Goal: Register for event/course: Register for event/course

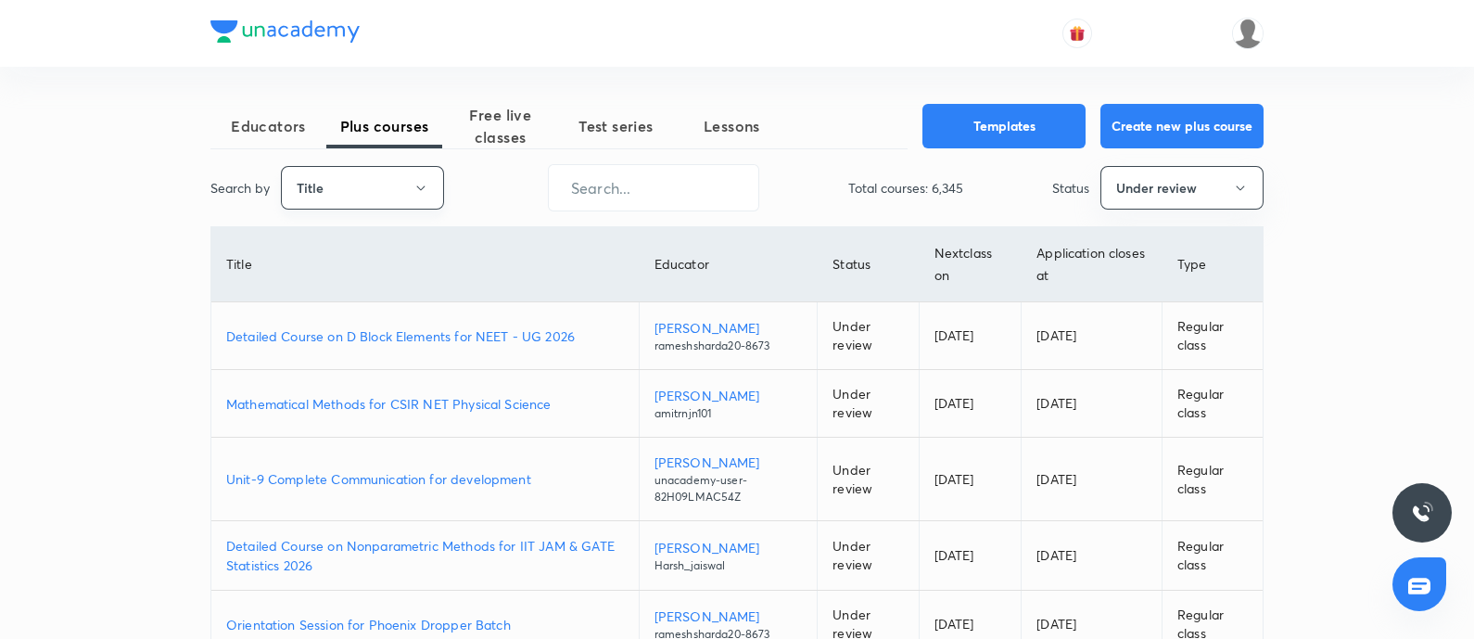
click at [377, 204] on button "Title" at bounding box center [362, 188] width 163 height 44
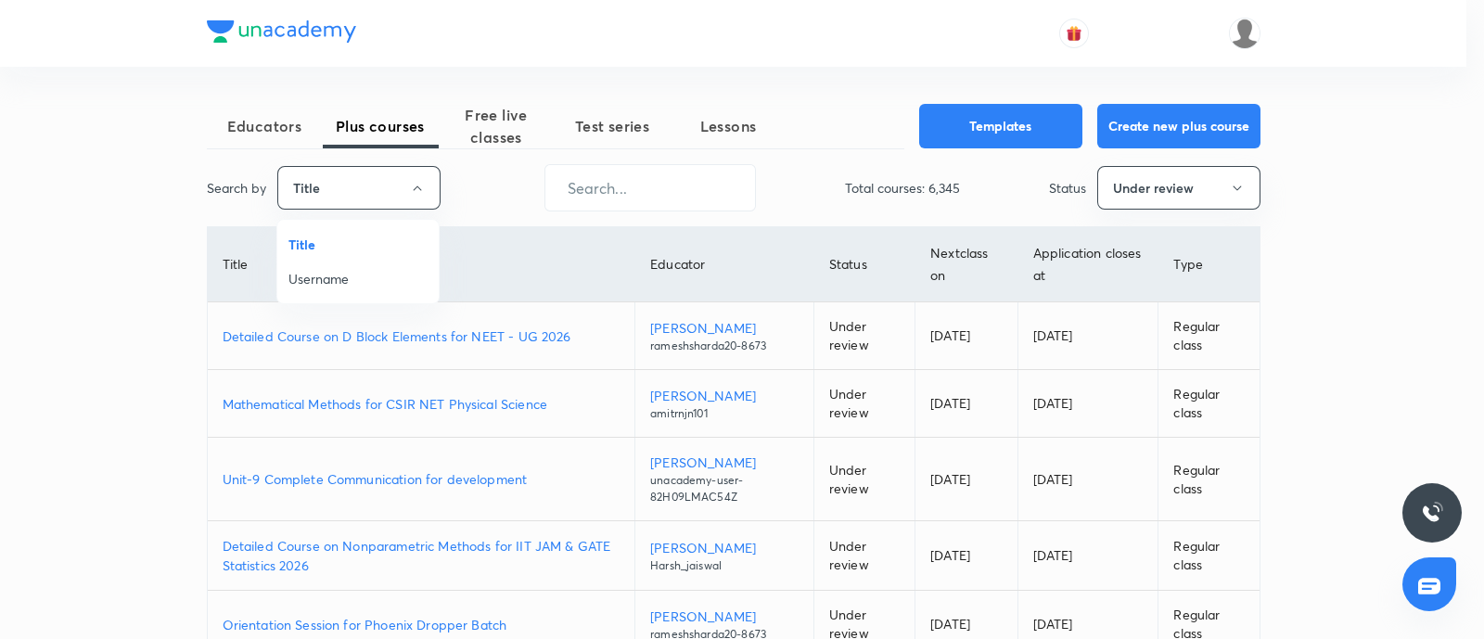
drag, startPoint x: 344, startPoint y: 275, endPoint x: 603, endPoint y: 163, distance: 282.0
click at [353, 269] on span "Username" at bounding box center [357, 278] width 139 height 19
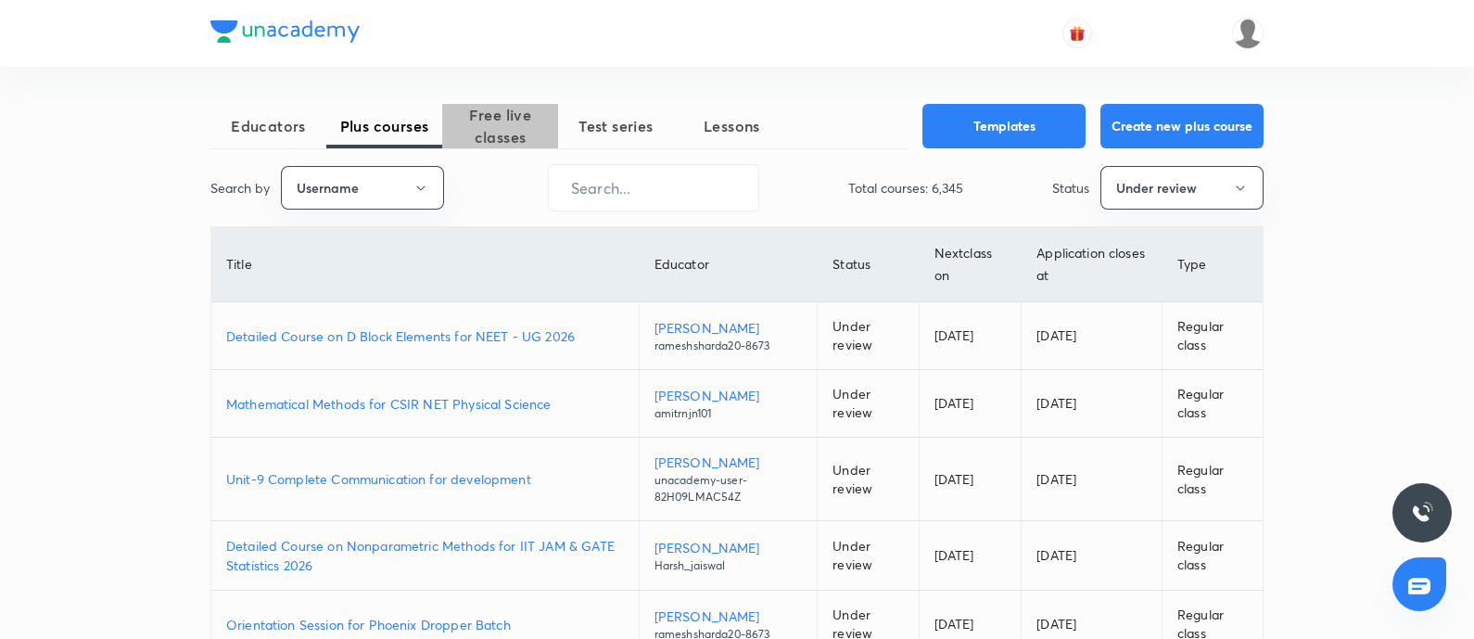
click at [472, 129] on span "Free live classes" at bounding box center [500, 126] width 116 height 45
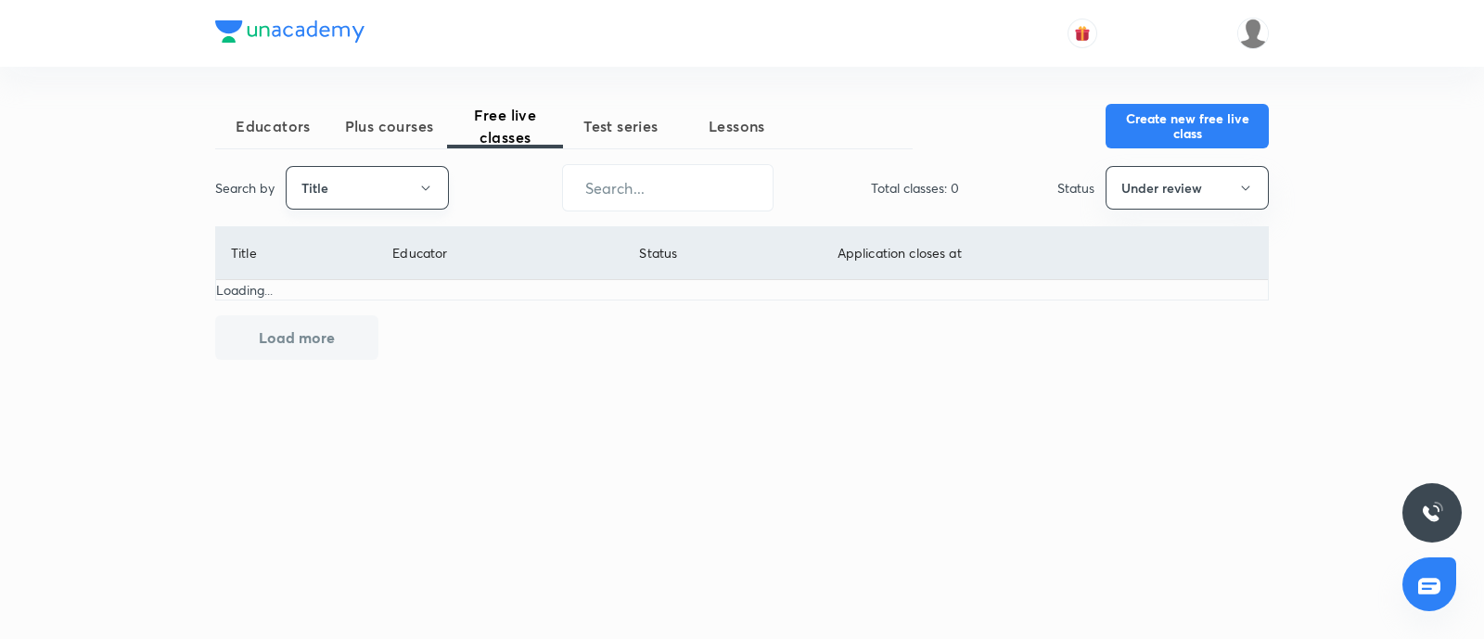
click at [352, 190] on button "Title" at bounding box center [367, 188] width 163 height 44
drag, startPoint x: 338, startPoint y: 278, endPoint x: 603, endPoint y: 201, distance: 275.2
click at [342, 277] on span "Username" at bounding box center [367, 278] width 139 height 19
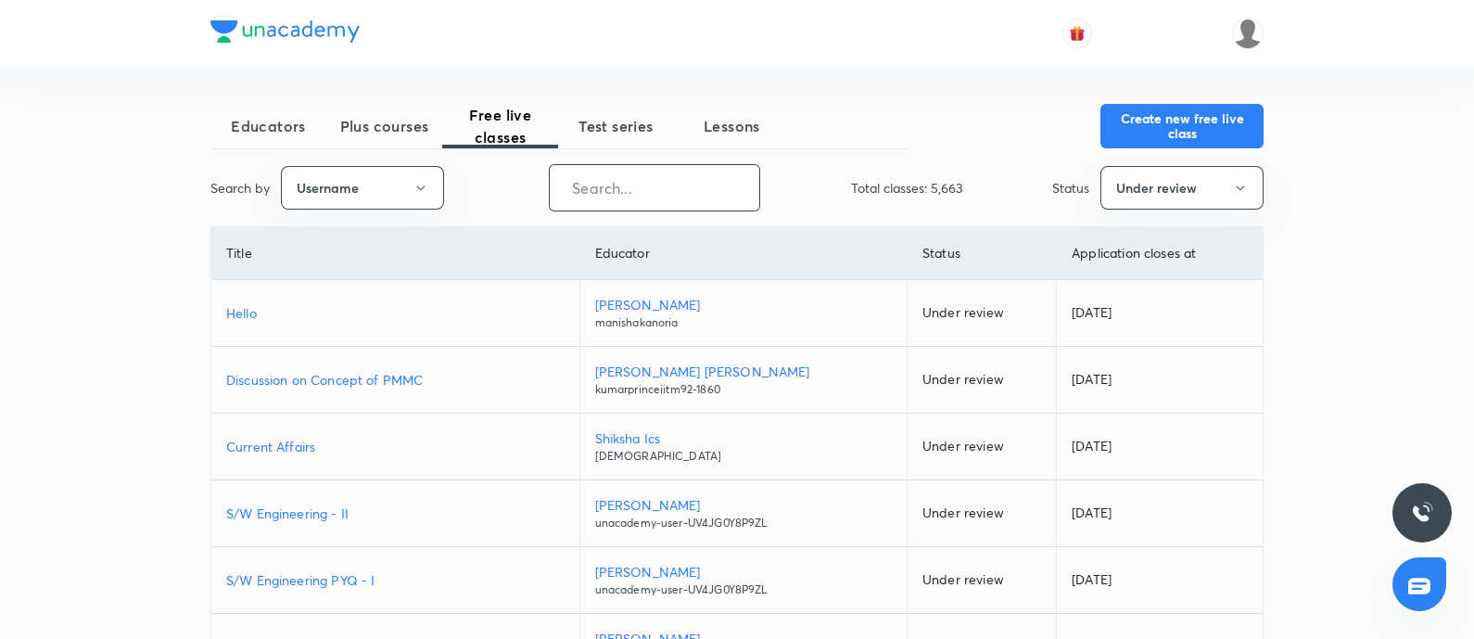
click at [598, 186] on input "text" at bounding box center [655, 187] width 210 height 47
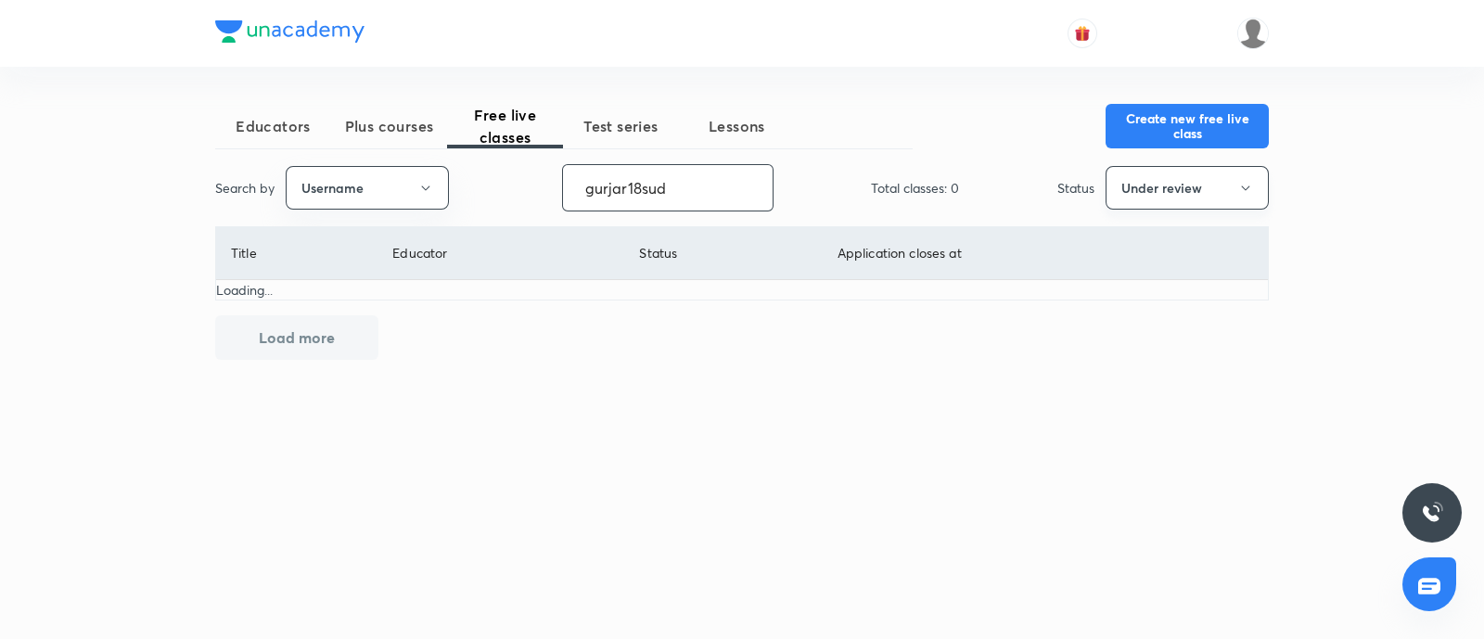
type input "gurjar18sud"
click at [1207, 185] on button "Under review" at bounding box center [1186, 188] width 163 height 44
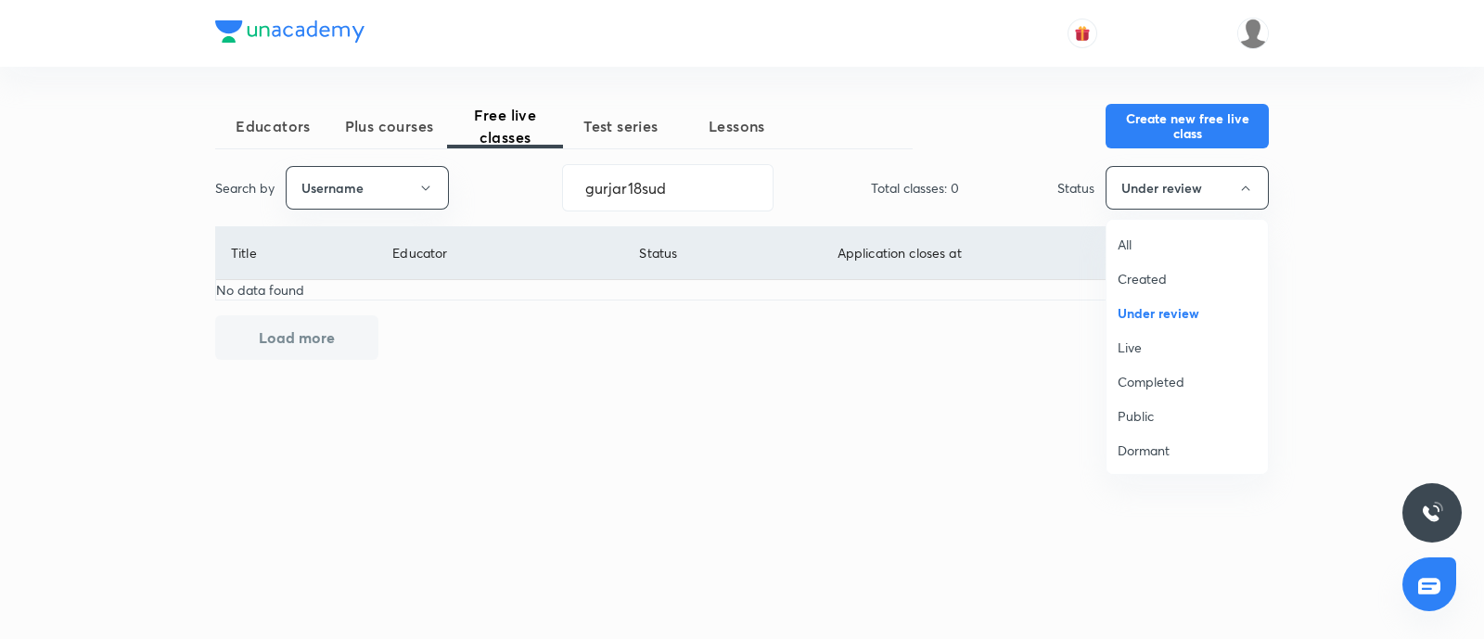
click at [1203, 346] on span "Live" at bounding box center [1186, 347] width 139 height 19
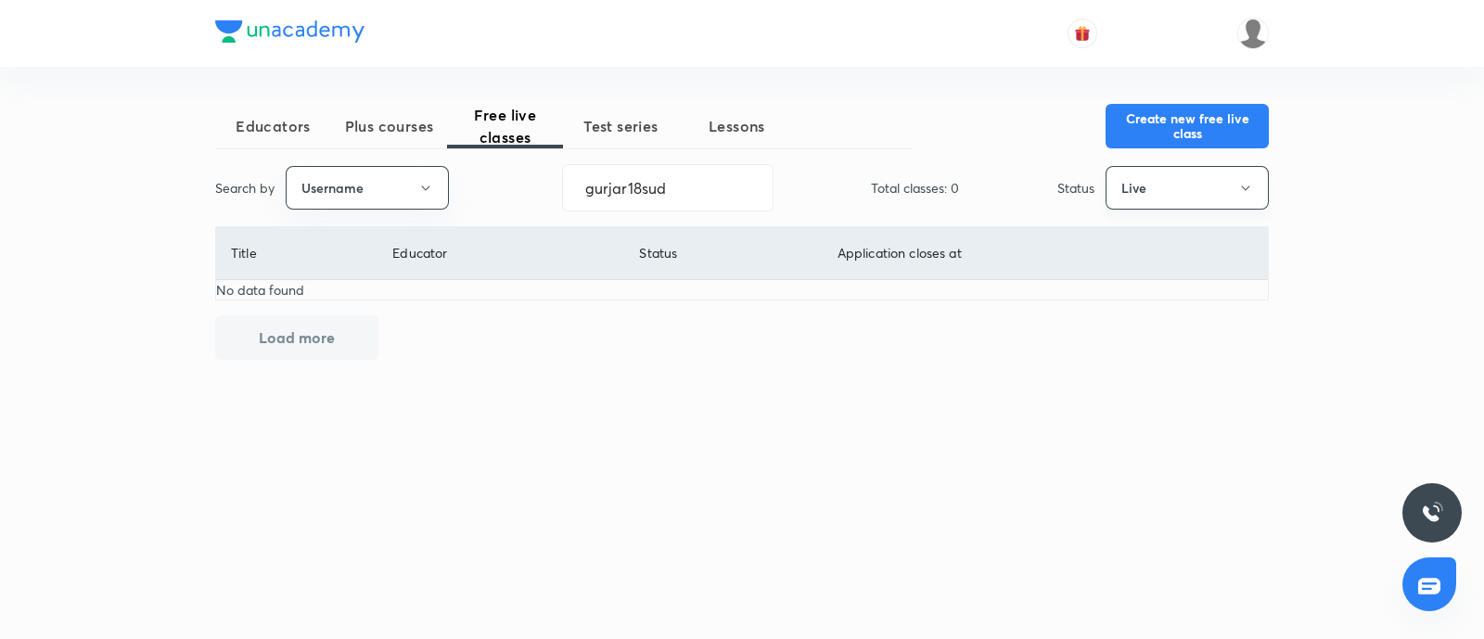
click at [1193, 172] on button "Live" at bounding box center [1186, 188] width 163 height 44
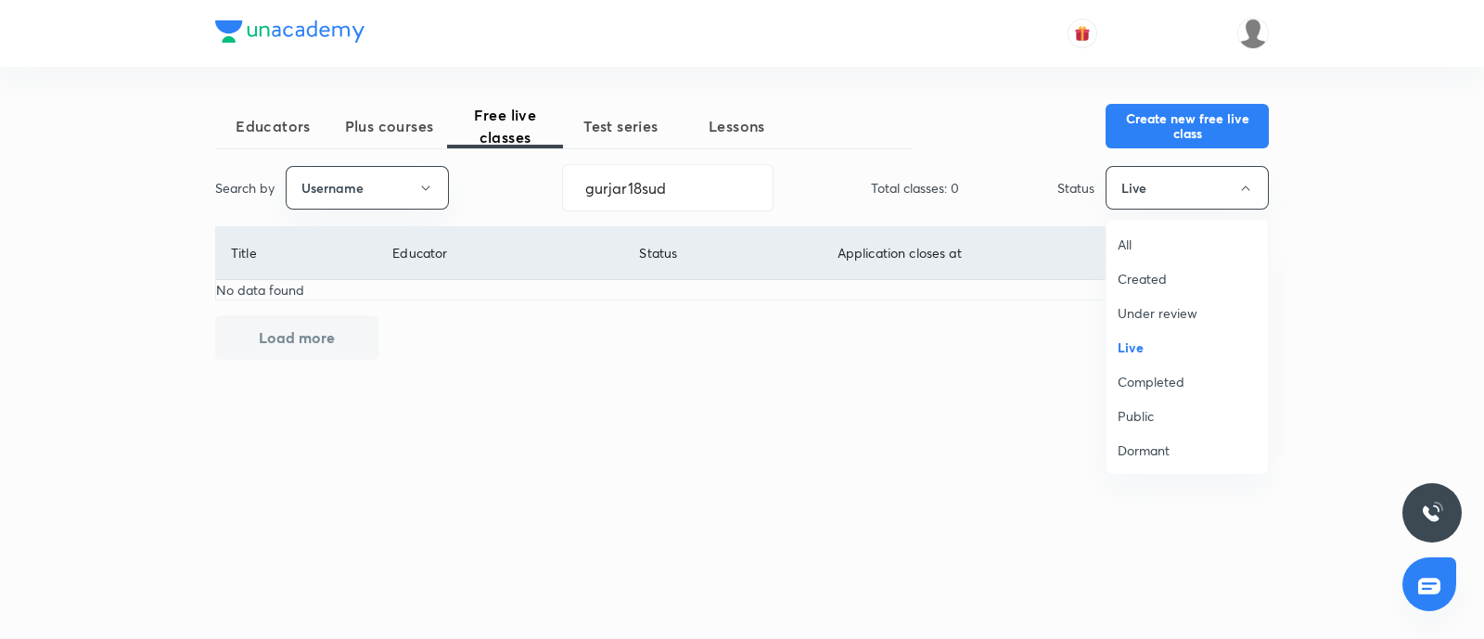
click at [1138, 380] on span "Completed" at bounding box center [1186, 381] width 139 height 19
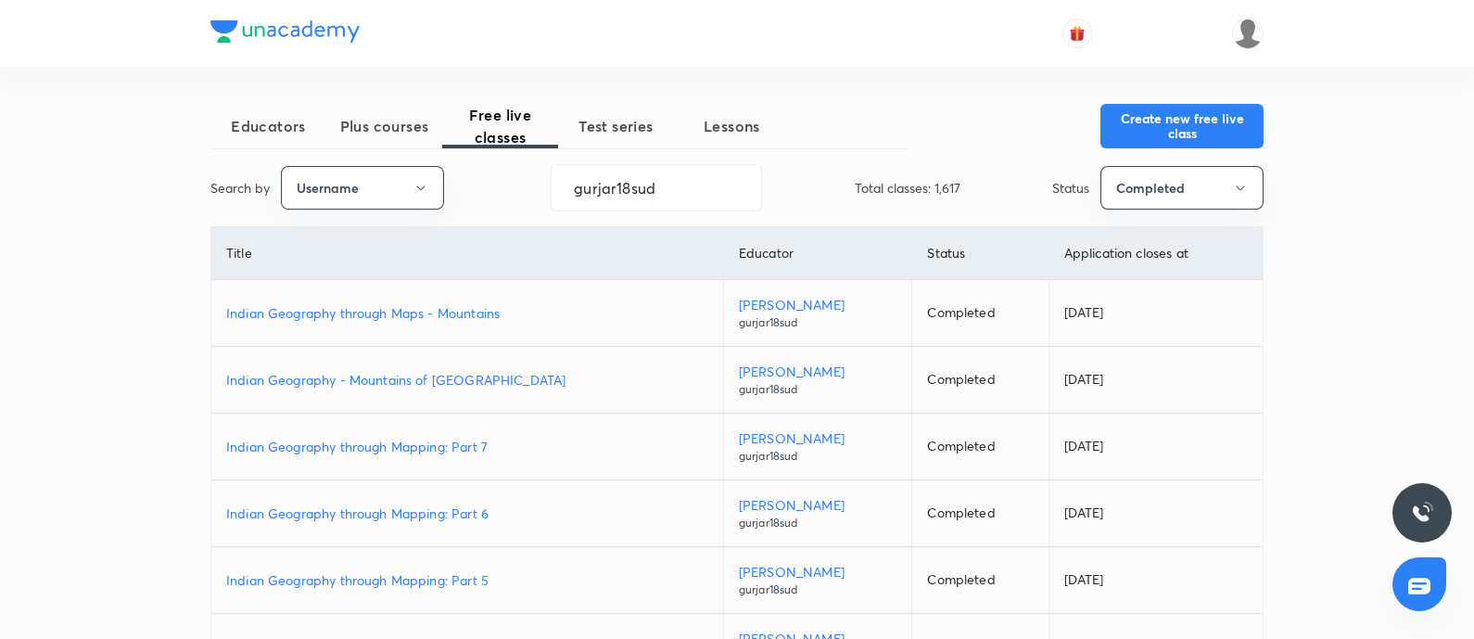
drag, startPoint x: 557, startPoint y: 194, endPoint x: 0, endPoint y: 181, distance: 557.4
click at [0, 210] on div "Educators Plus courses Free live classes Test series Lessons Create new free li…" at bounding box center [737, 520] width 1474 height 1041
drag, startPoint x: 383, startPoint y: 136, endPoint x: 532, endPoint y: 156, distance: 150.6
click at [382, 136] on span "Plus courses" at bounding box center [384, 126] width 116 height 22
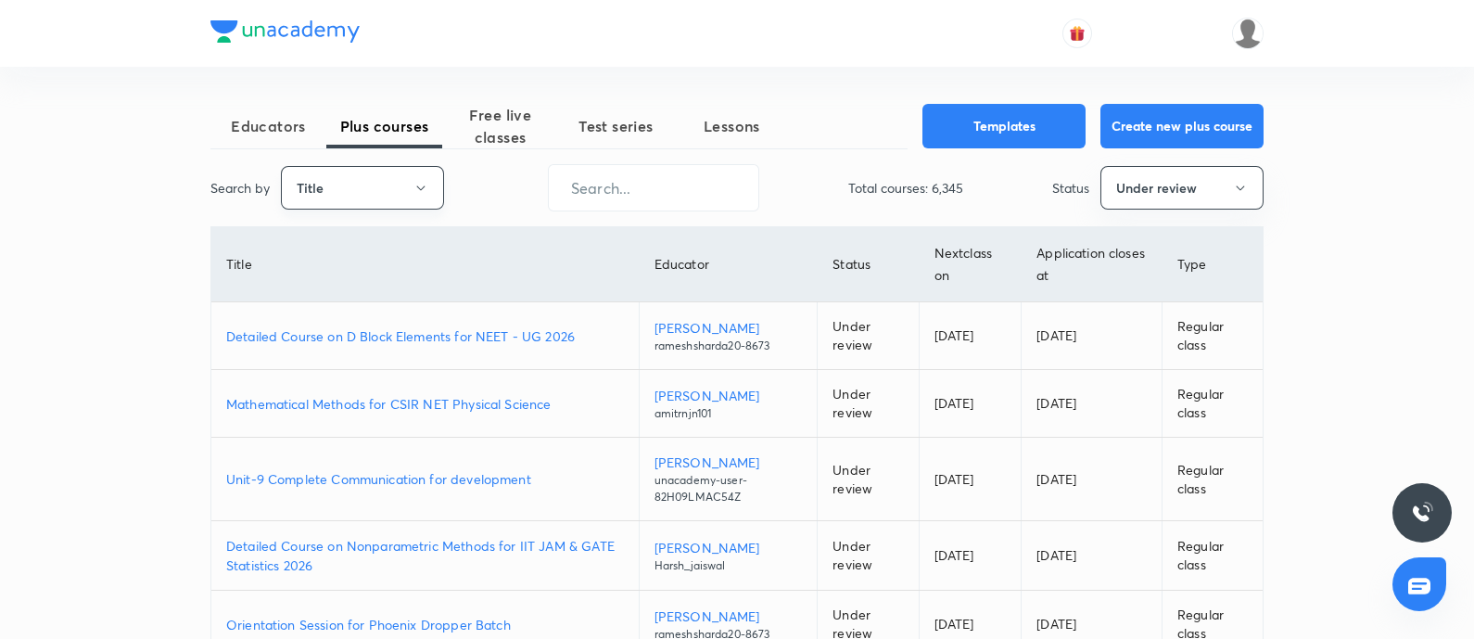
click at [364, 202] on button "Title" at bounding box center [362, 188] width 163 height 44
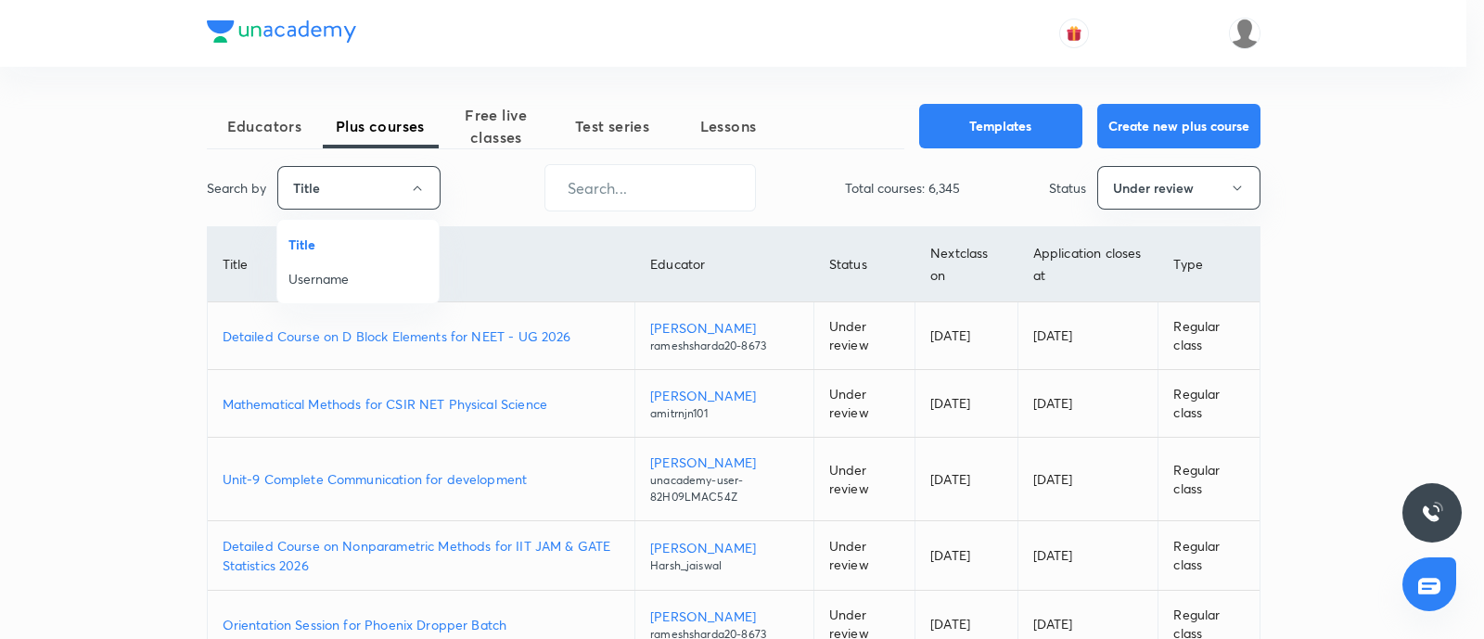
drag, startPoint x: 351, startPoint y: 275, endPoint x: 417, endPoint y: 252, distance: 70.7
click at [350, 275] on span "Username" at bounding box center [357, 278] width 139 height 19
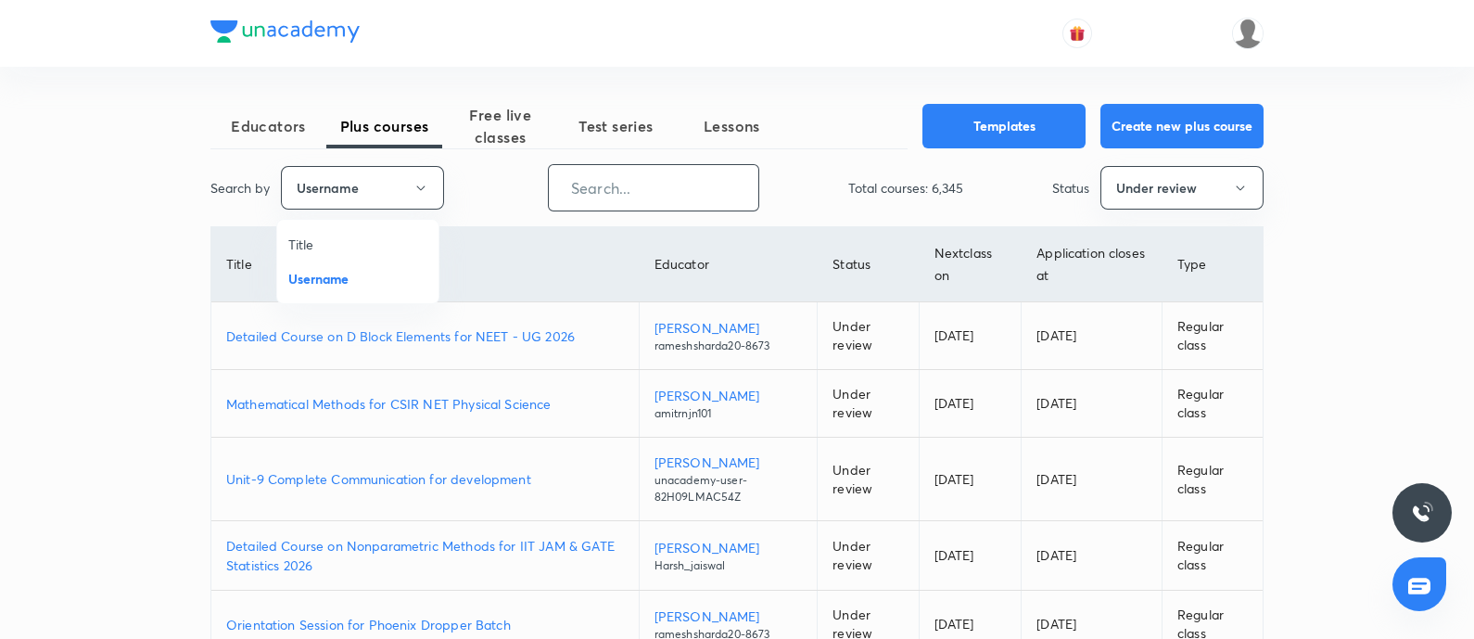
click at [651, 189] on input "text" at bounding box center [654, 187] width 210 height 47
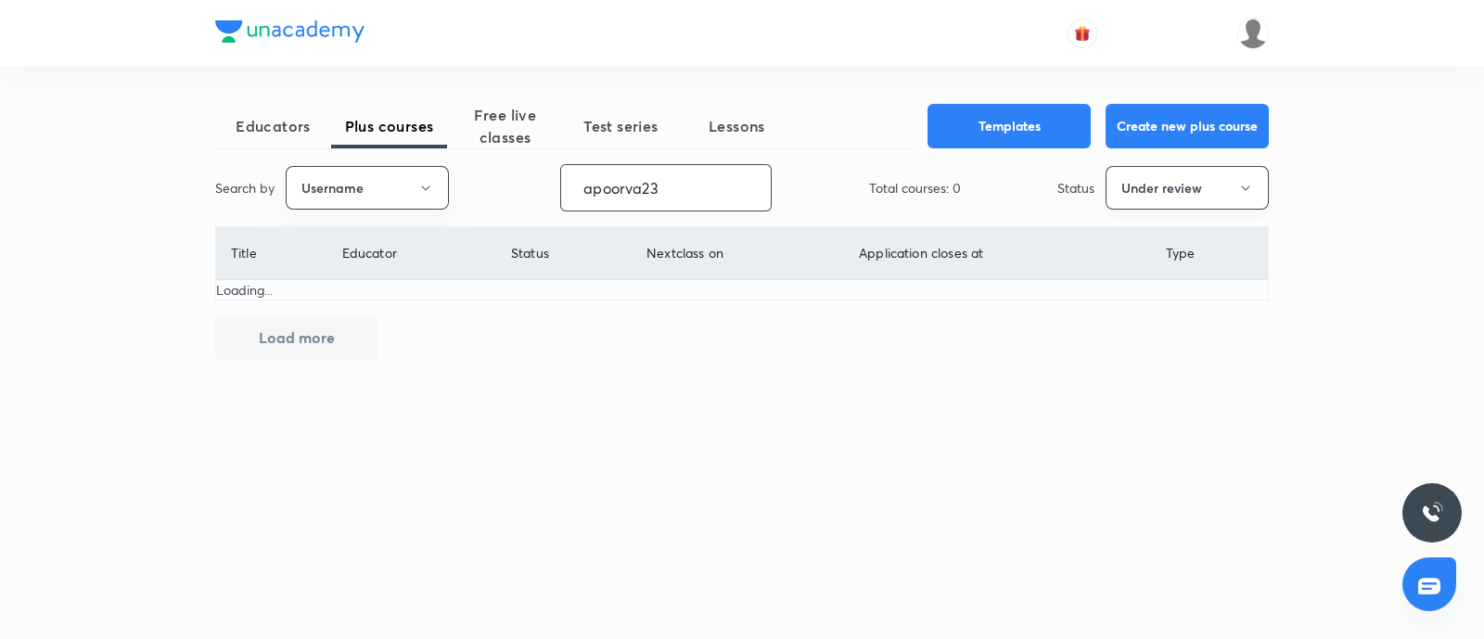
click at [1151, 192] on button "Under review" at bounding box center [1186, 188] width 163 height 44
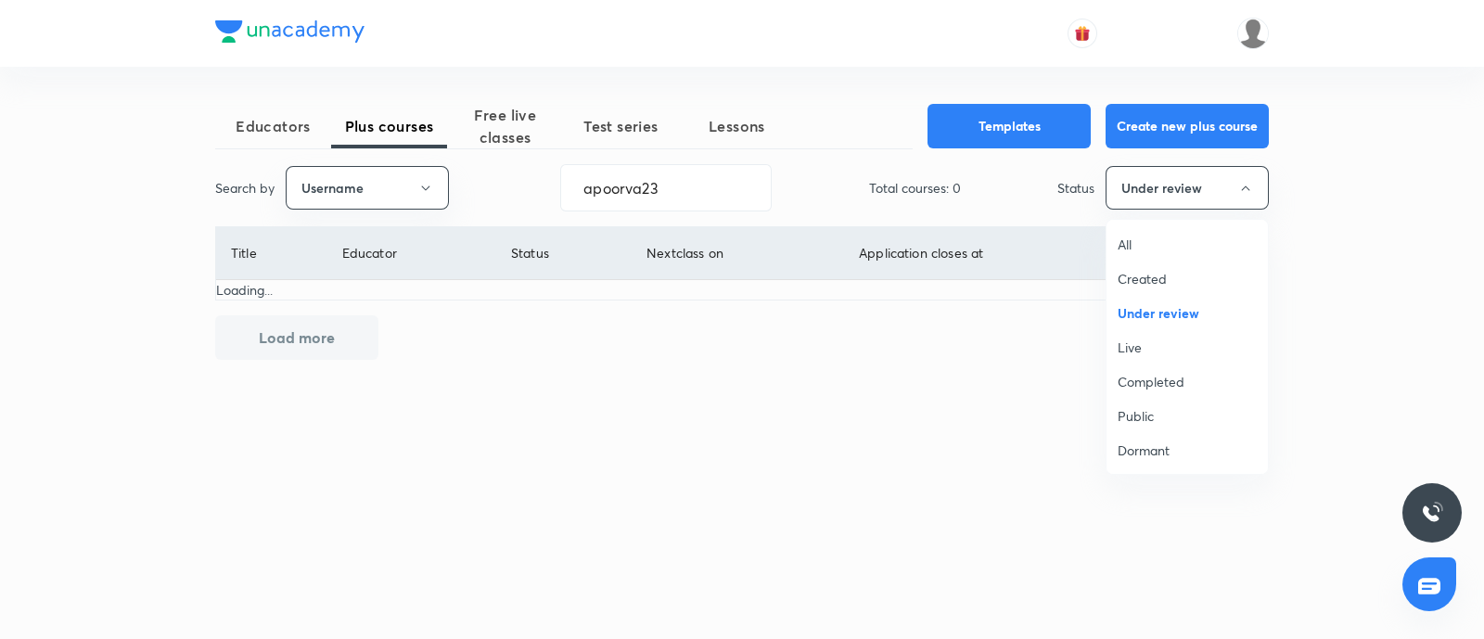
click at [1132, 359] on li "Live" at bounding box center [1186, 347] width 161 height 34
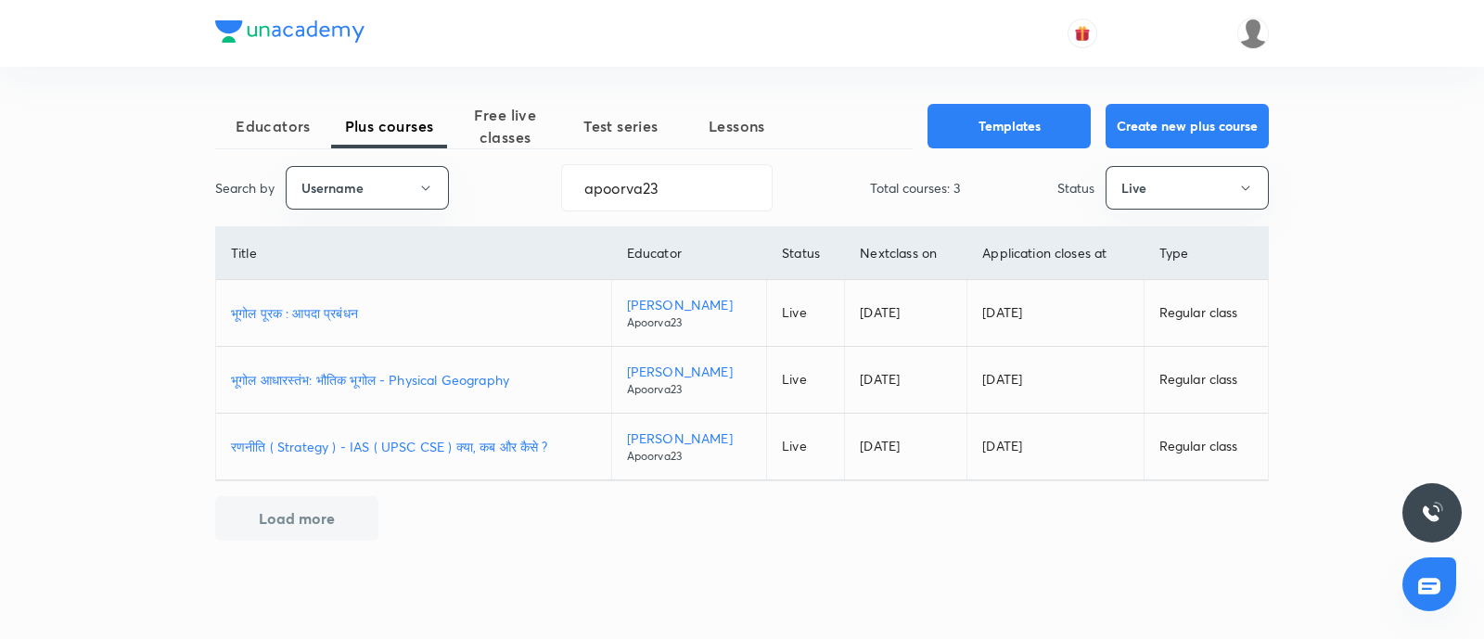
click at [313, 382] on p "भूगोल आधारस्‍तंभ: भौतिक भूगोल - Physical Geography" at bounding box center [413, 379] width 365 height 19
drag, startPoint x: 591, startPoint y: 200, endPoint x: 338, endPoint y: 123, distance: 263.7
click at [348, 132] on div "Educators Plus courses Free live classes Test series Lessons Templates Create n…" at bounding box center [741, 322] width 1053 height 437
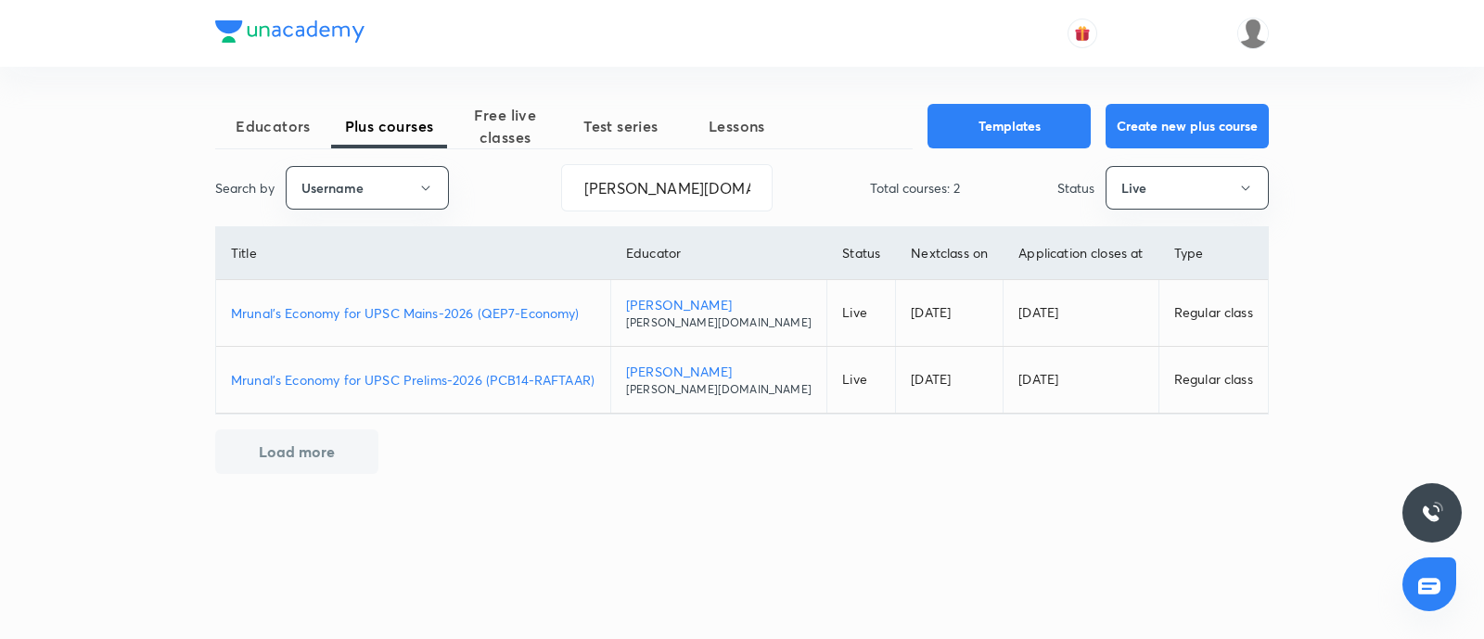
click at [399, 308] on p "Mrunal’s Economy for UPSC Mains-2026 (QEP7-Economy)" at bounding box center [413, 312] width 364 height 19
click at [447, 201] on div "Search by Username mrunal.org ​ Total courses: 2 Status Live" at bounding box center [741, 187] width 1053 height 47
drag, startPoint x: 709, startPoint y: 192, endPoint x: 699, endPoint y: 185, distance: 12.1
click at [700, 184] on input "mrunal.org" at bounding box center [667, 187] width 210 height 47
click at [56, 150] on div "Educators Plus courses Free live classes Test series Lessons Templates Create n…" at bounding box center [742, 319] width 1484 height 639
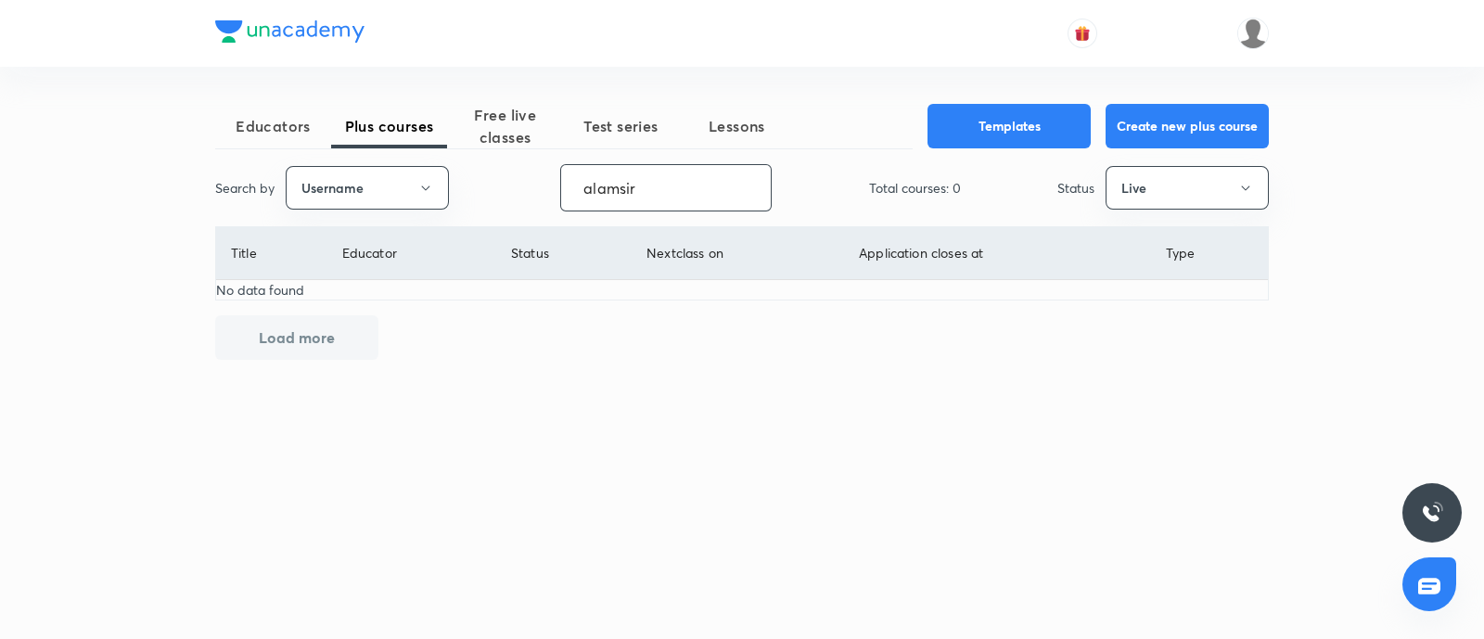
click at [664, 183] on input "alamsir" at bounding box center [666, 187] width 210 height 47
click at [592, 187] on input "alamsir" at bounding box center [666, 187] width 210 height 47
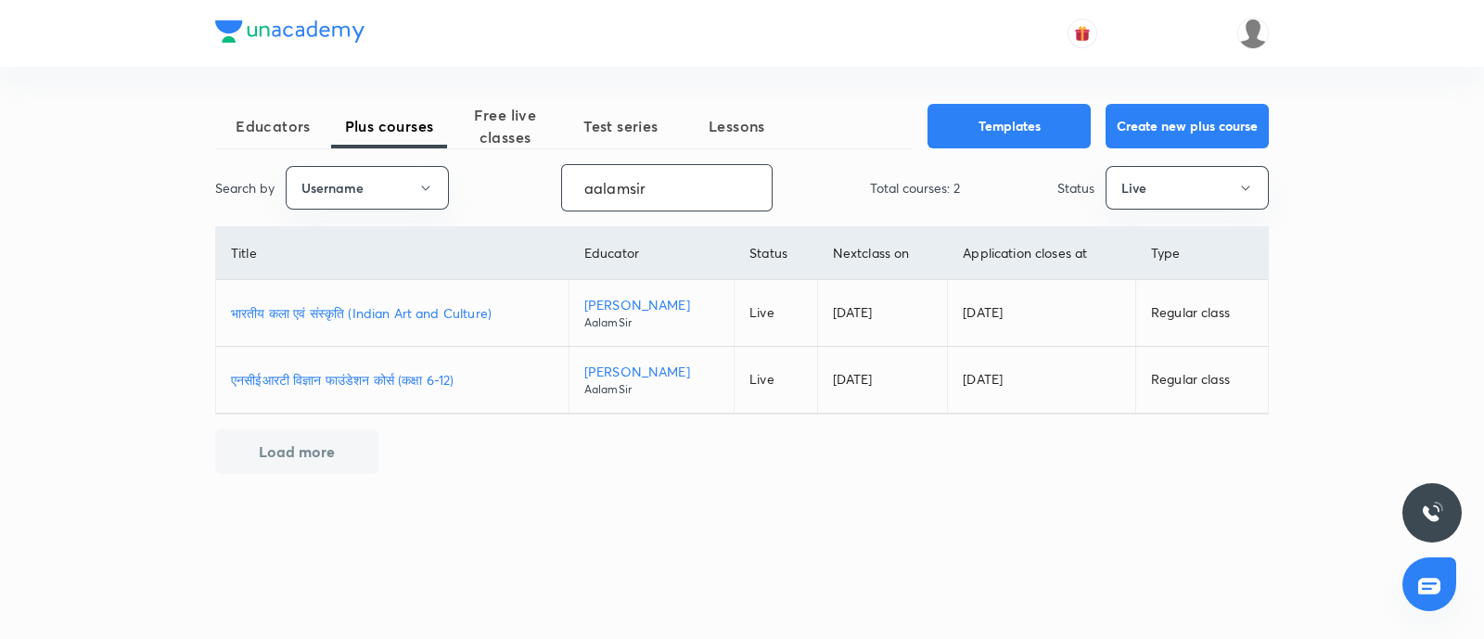
type input "aalamsir"
click at [495, 311] on p "भारतीय कला एवं संस्कृति (Indian Art and Culture)" at bounding box center [392, 312] width 323 height 19
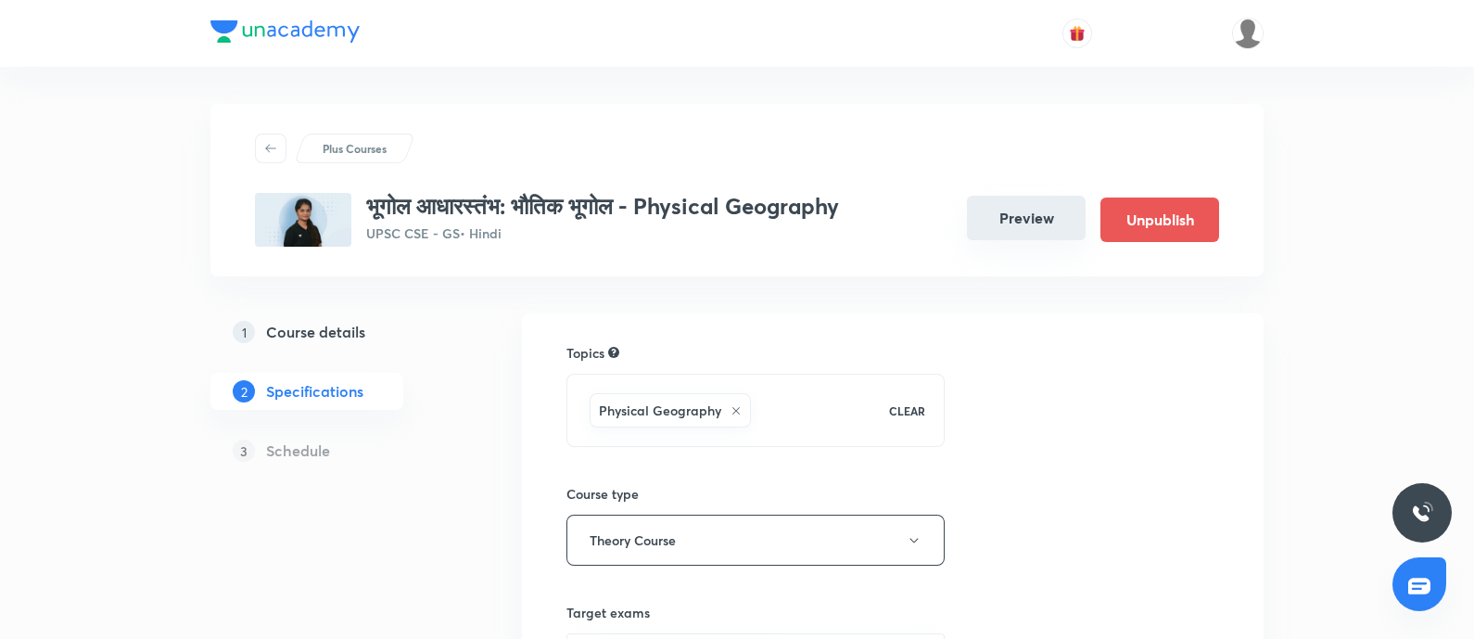
click at [1043, 220] on button "Preview" at bounding box center [1026, 218] width 119 height 45
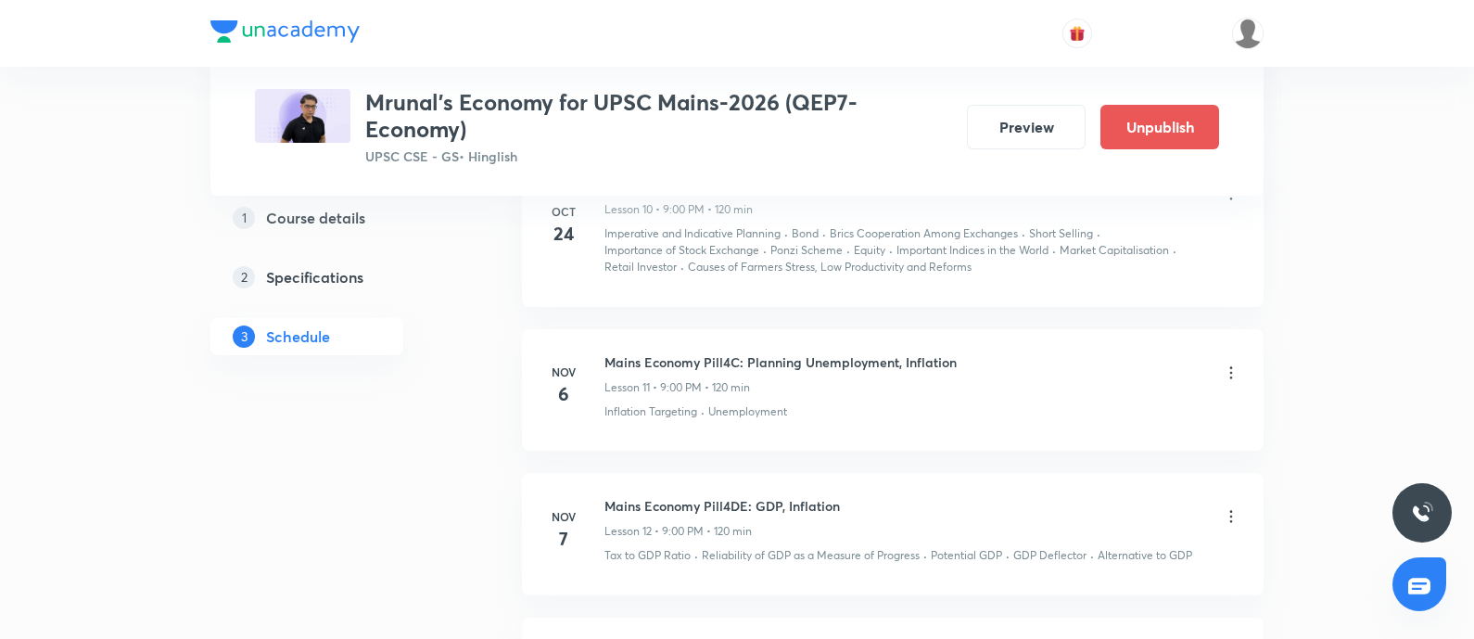
scroll to position [2679, 0]
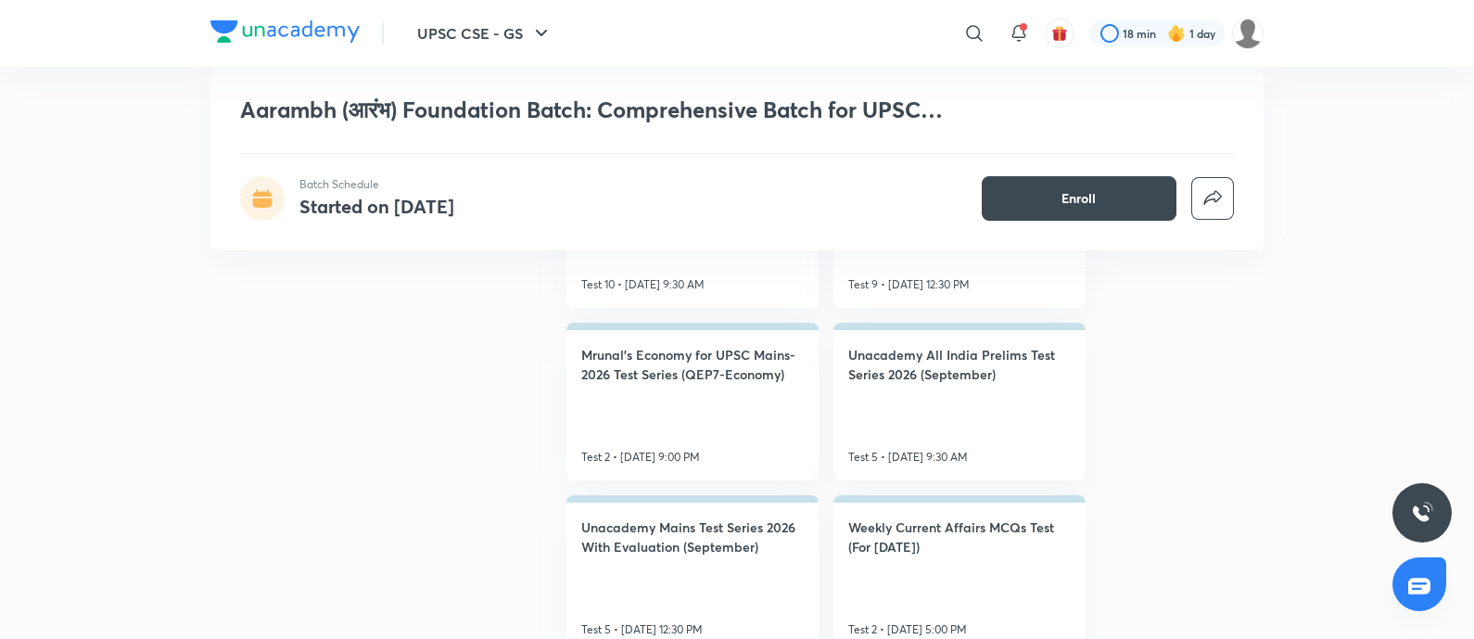
scroll to position [1043, 0]
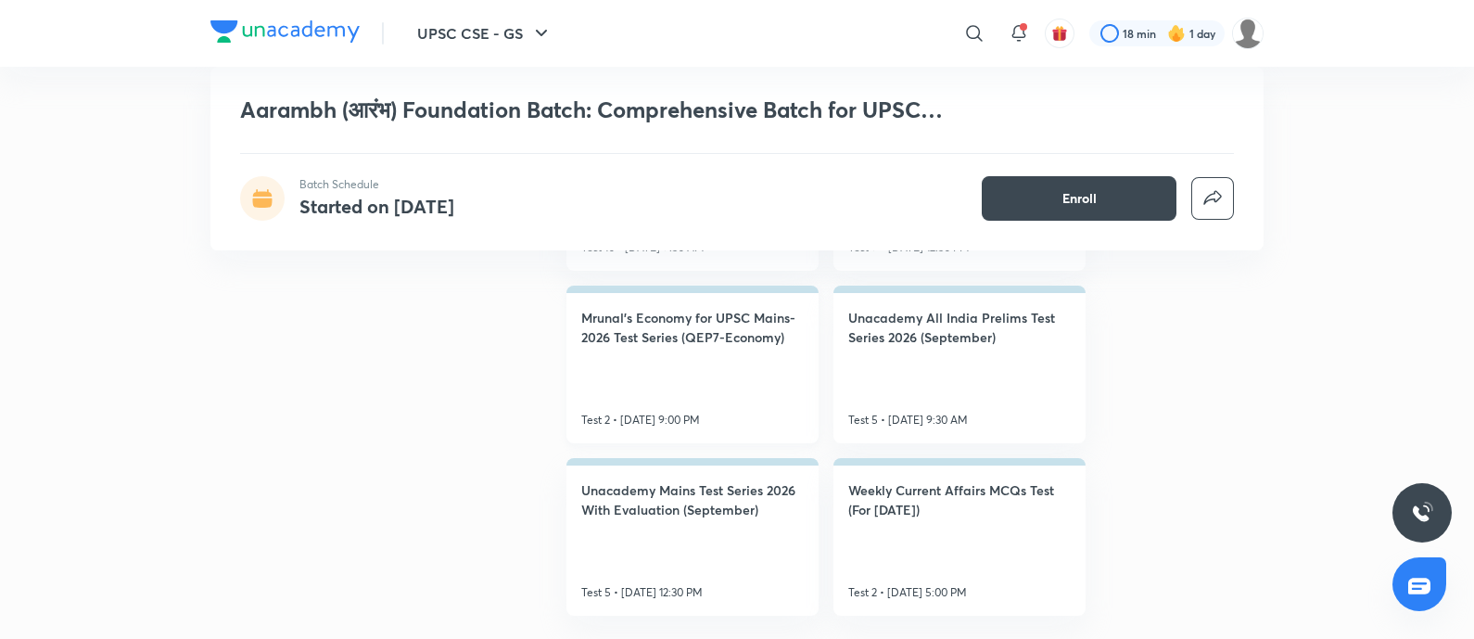
click at [730, 330] on h4 "Mrunal’s Economy for UPSC Mains-2026 Test Series (QEP7-Economy)" at bounding box center [692, 327] width 223 height 39
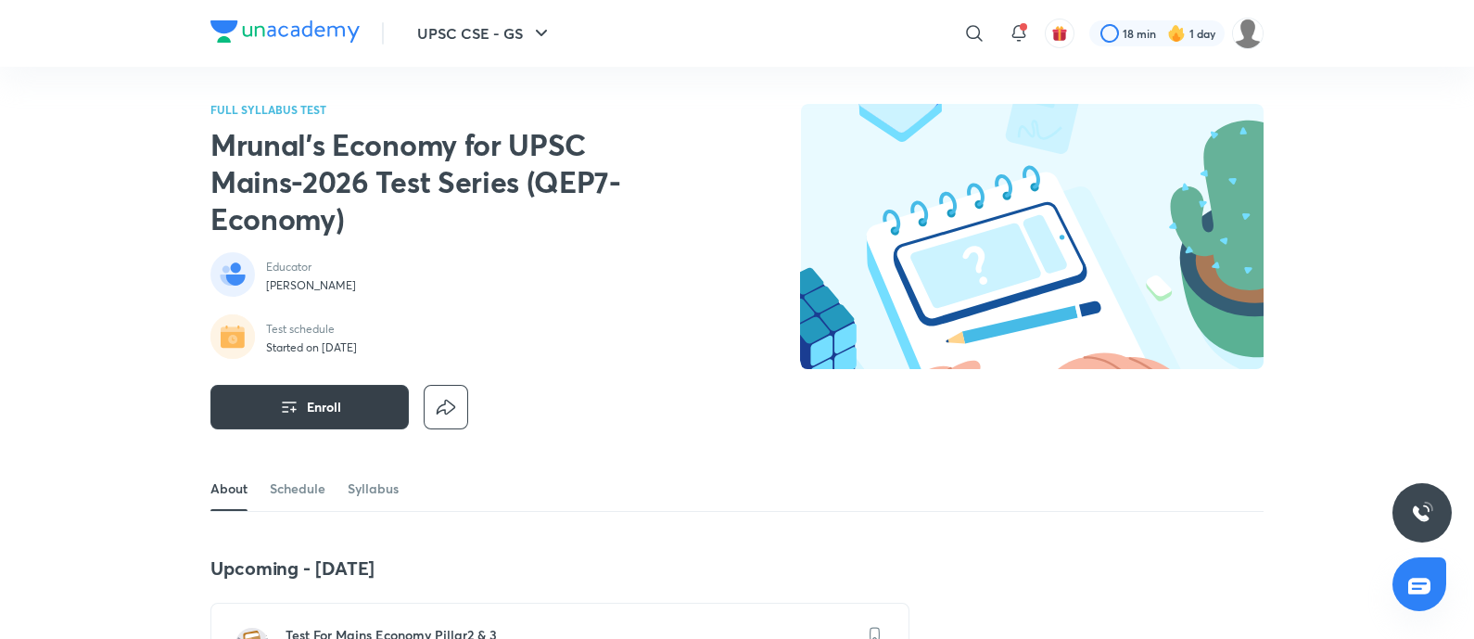
click at [299, 402] on icon "button" at bounding box center [289, 407] width 22 height 22
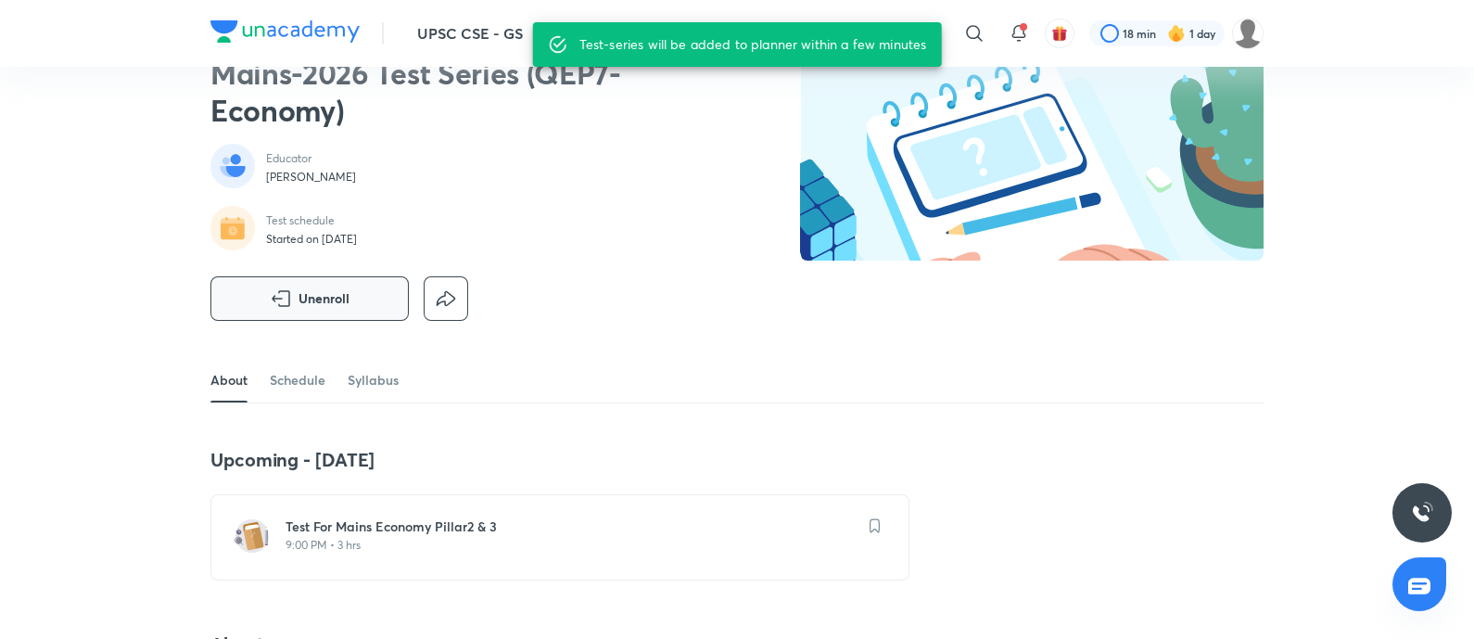
scroll to position [231, 0]
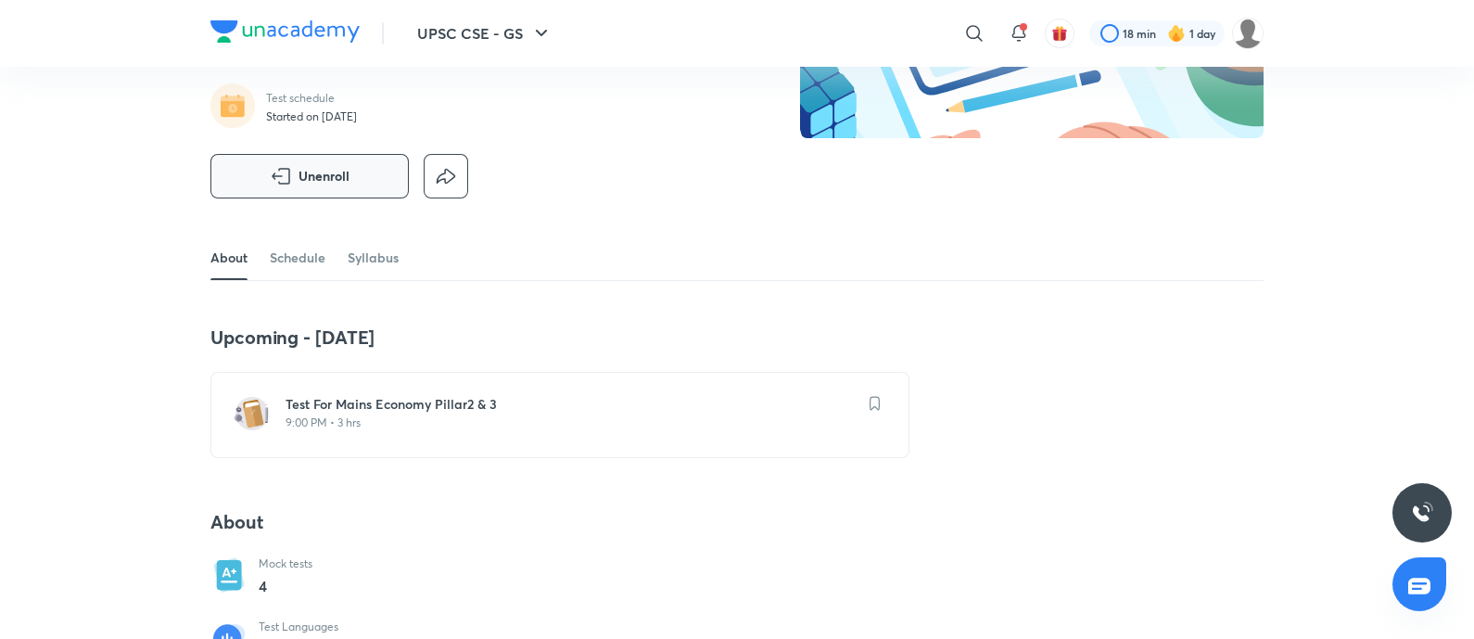
click at [459, 409] on h6 "Test For Mains Economy Pillar2 & 3" at bounding box center [571, 404] width 571 height 19
